Goal: Navigation & Orientation: Find specific page/section

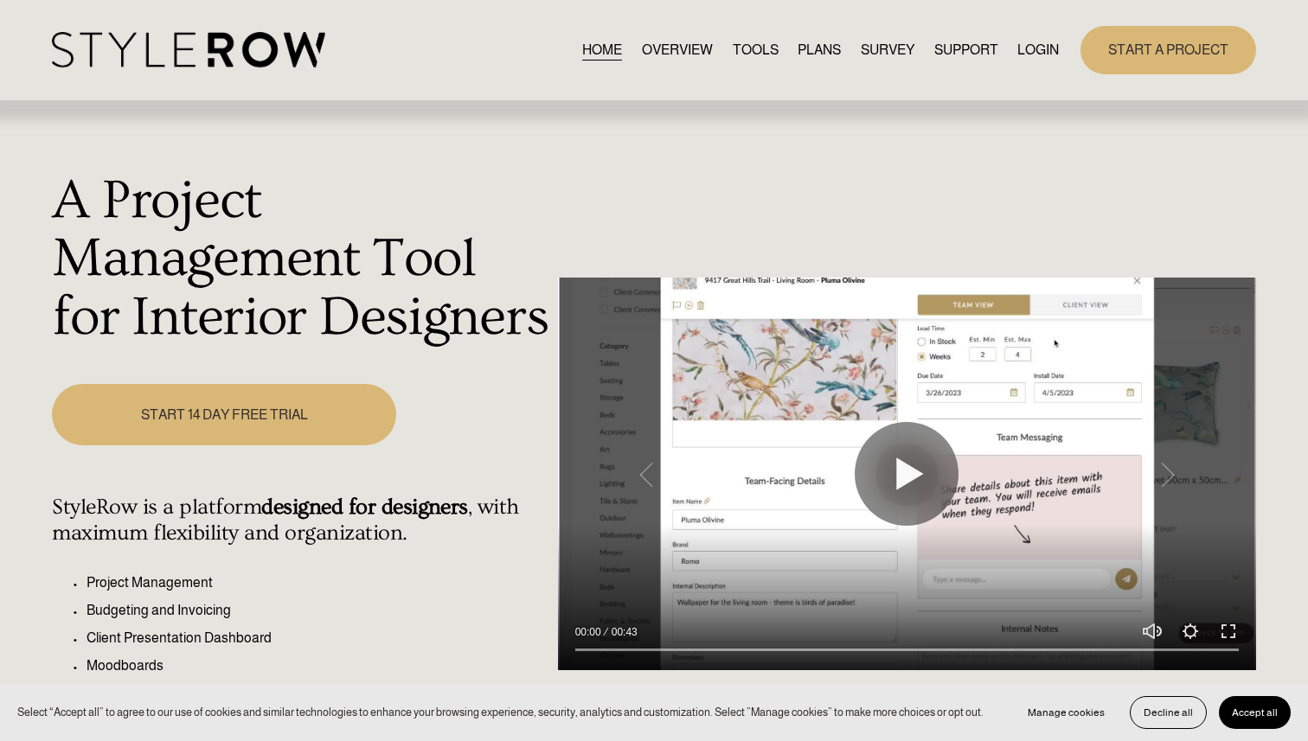
click at [1042, 48] on link "LOGIN" at bounding box center [1038, 49] width 42 height 23
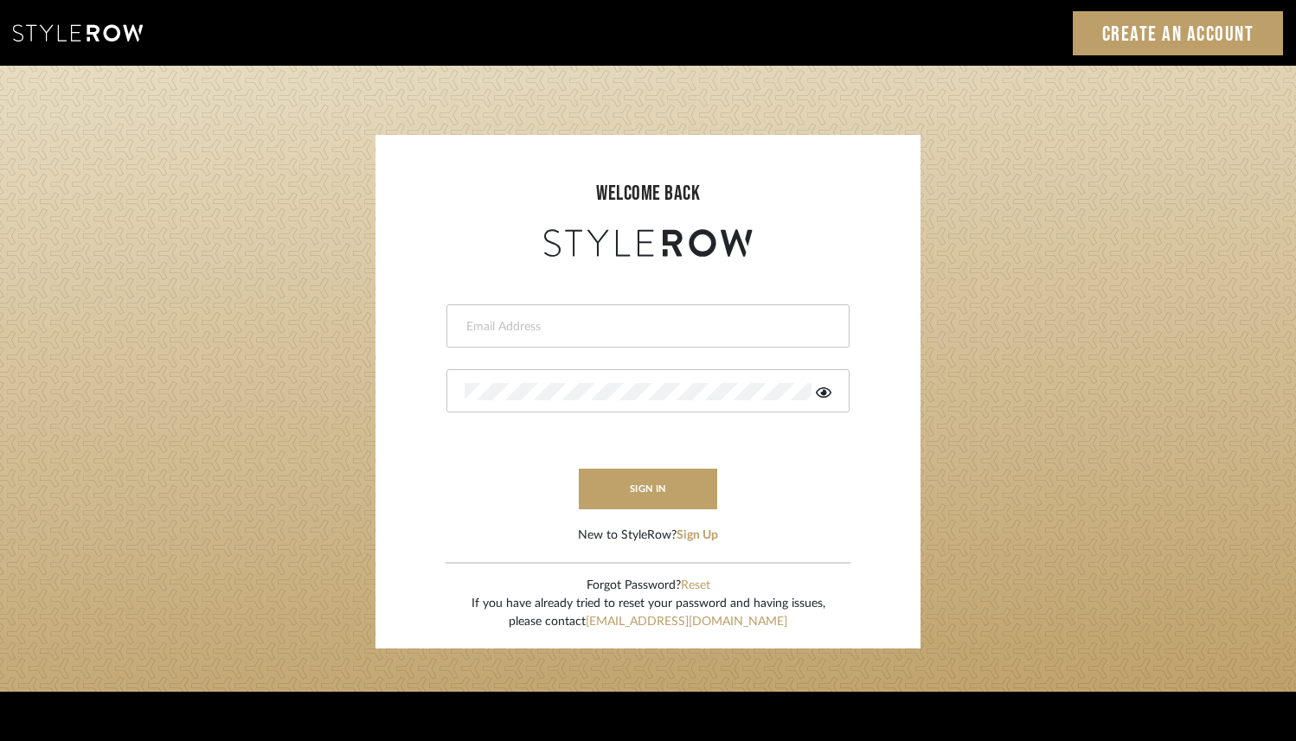
click at [536, 330] on input "email" at bounding box center [646, 326] width 363 height 17
click at [505, 330] on input "email" at bounding box center [646, 326] width 363 height 17
type input "tonya@1111-design.com"
click at [644, 489] on button "sign in" at bounding box center [648, 489] width 138 height 41
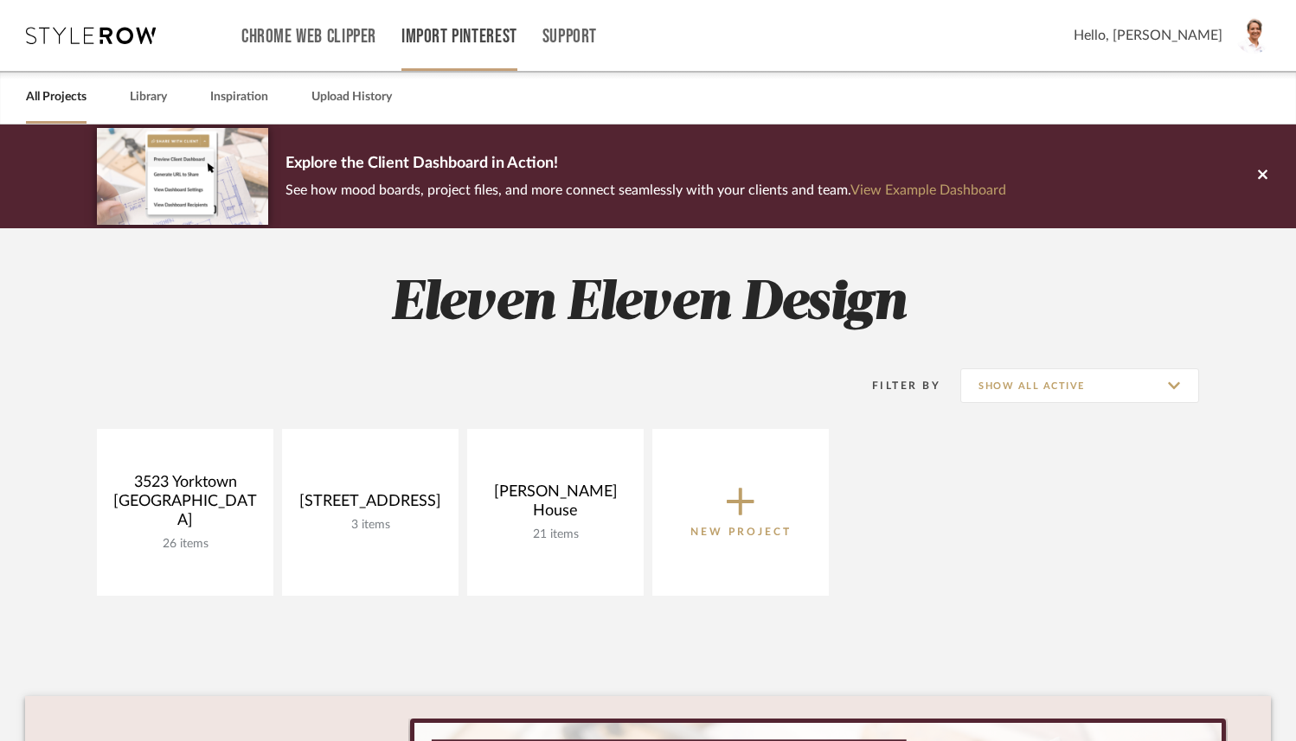
click at [453, 31] on link "Import Pinterest" at bounding box center [459, 36] width 116 height 15
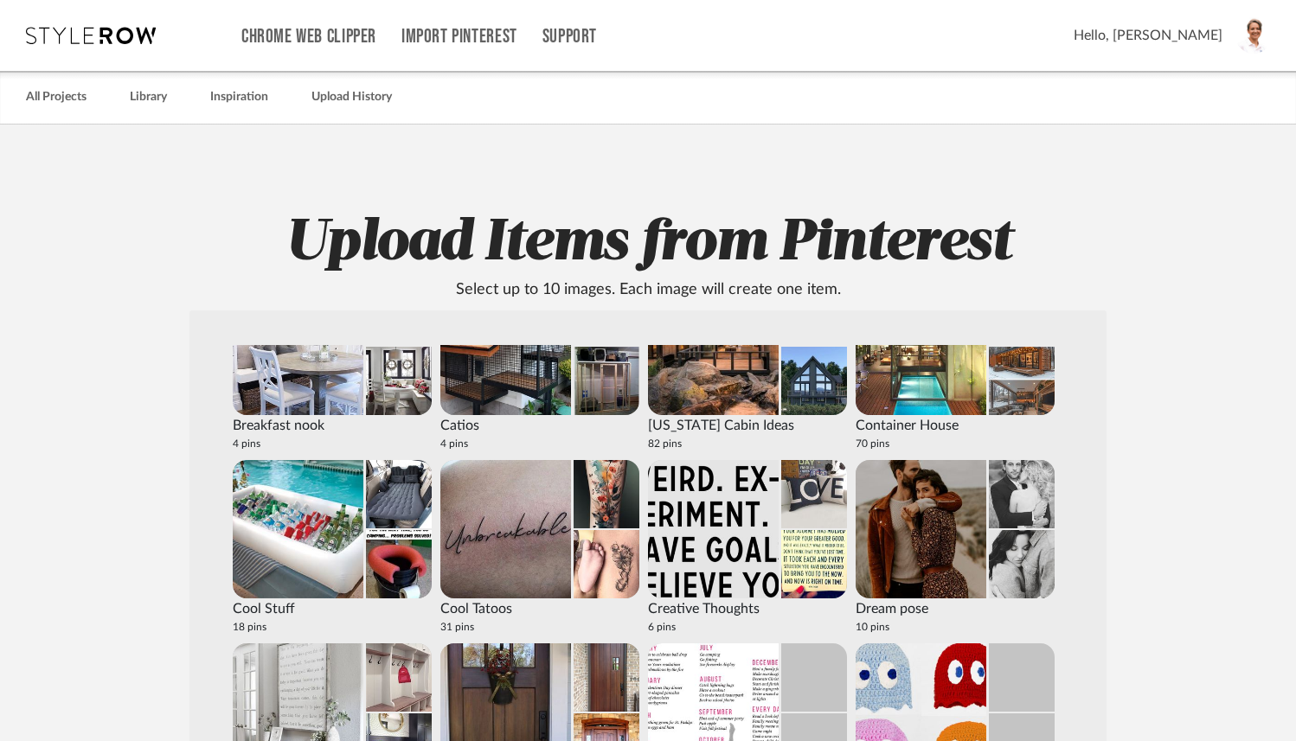
scroll to position [438, 0]
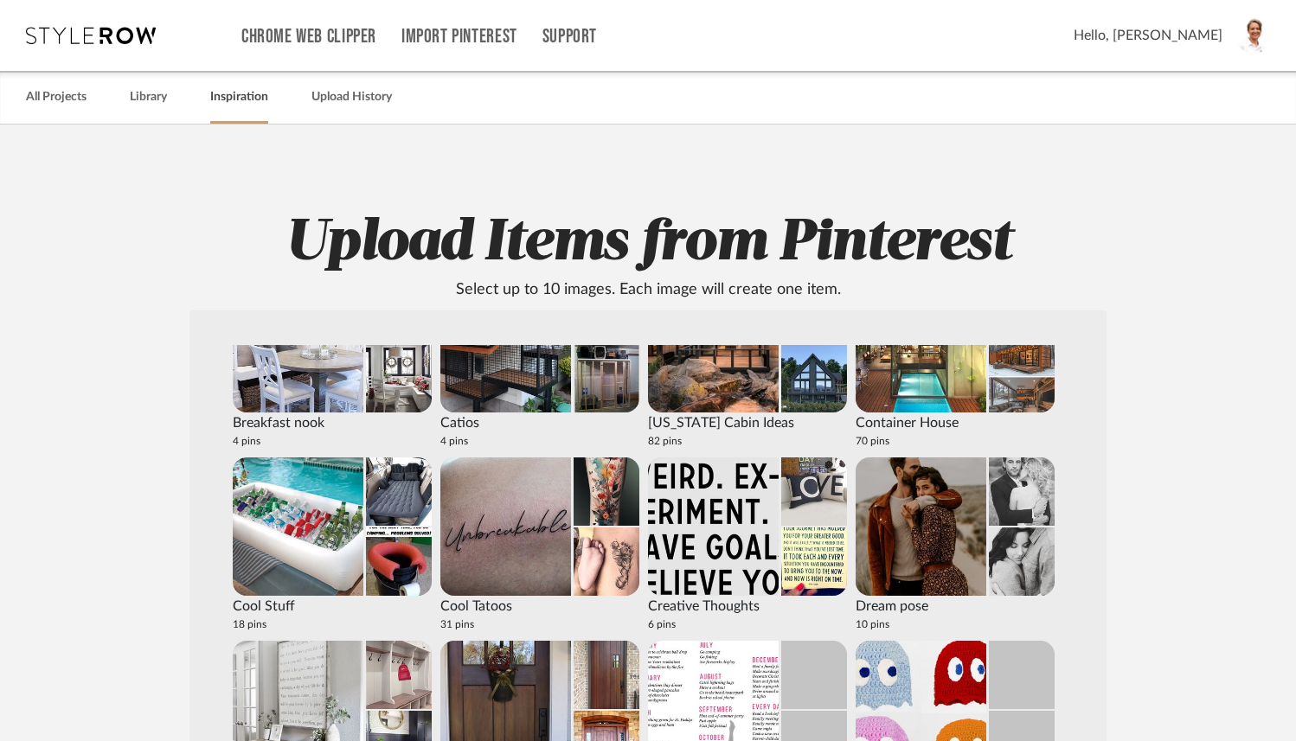
click at [233, 103] on link "Inspiration" at bounding box center [239, 97] width 58 height 23
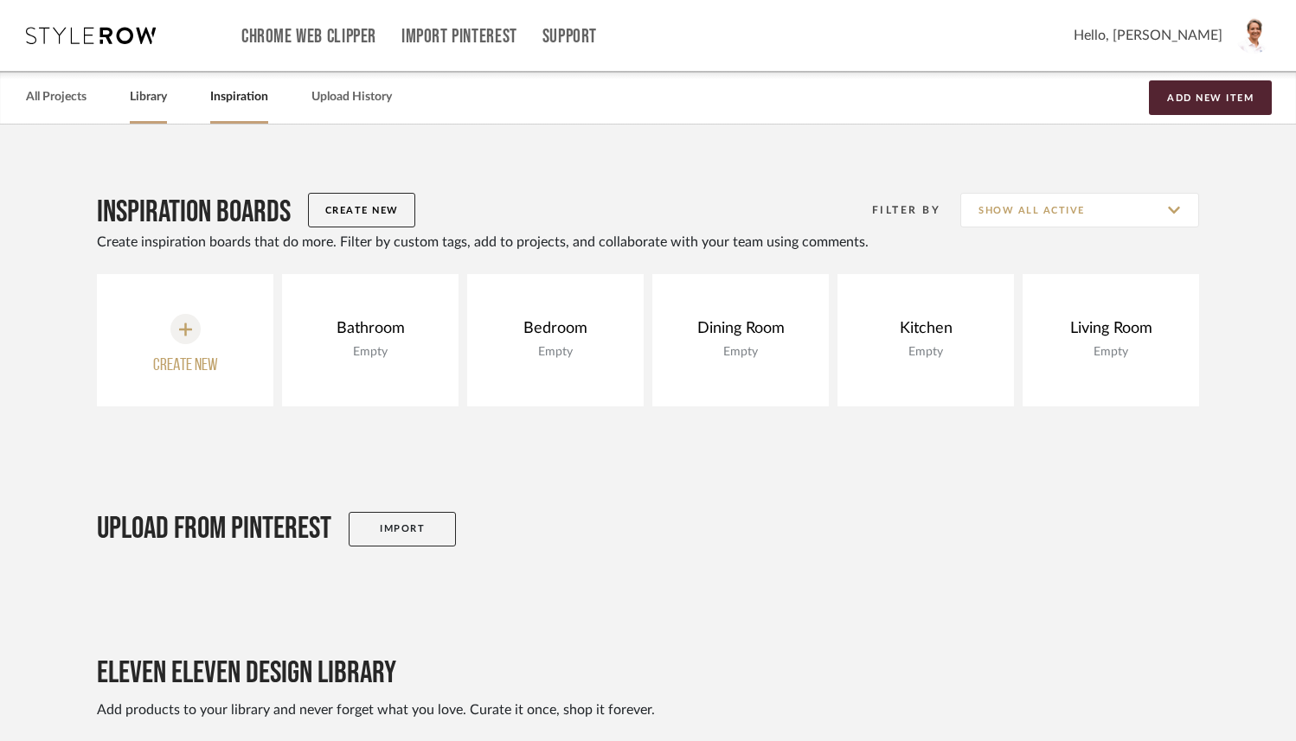
click at [152, 104] on link "Library" at bounding box center [148, 97] width 37 height 23
